Goal: Check status: Check status

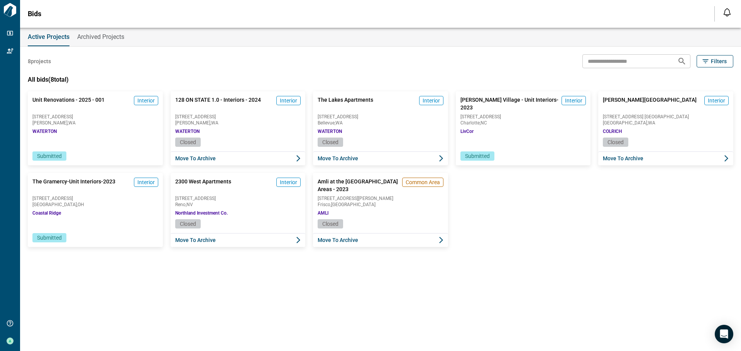
click at [56, 119] on span "[STREET_ADDRESS]" at bounding box center [95, 117] width 126 height 5
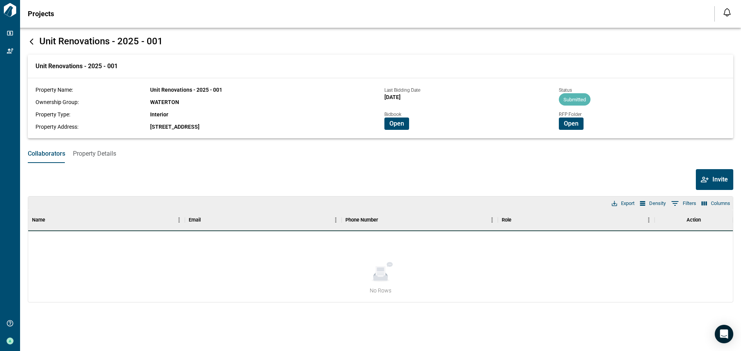
click at [573, 126] on span "Open" at bounding box center [571, 124] width 15 height 8
